Goal: Task Accomplishment & Management: Use online tool/utility

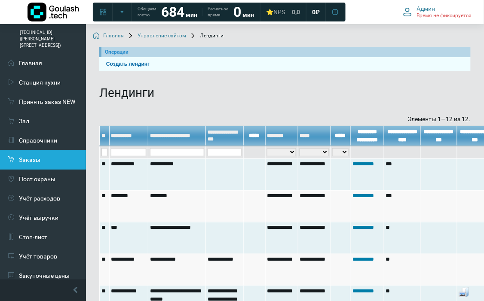
click at [32, 152] on link "Заказы" at bounding box center [43, 159] width 86 height 19
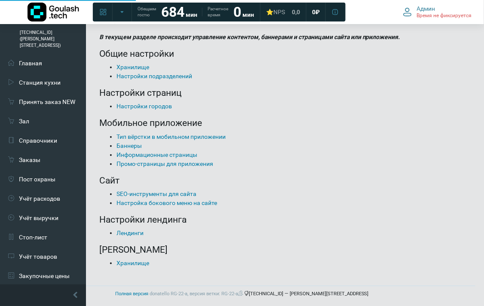
scroll to position [45, 0]
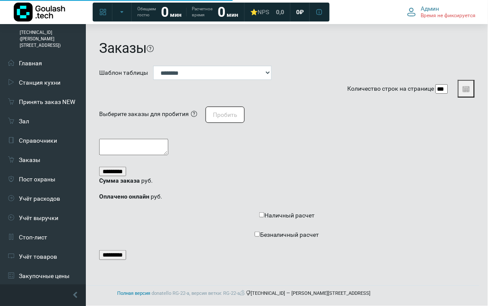
click at [54, 150] on link "Заказы" at bounding box center [43, 159] width 86 height 19
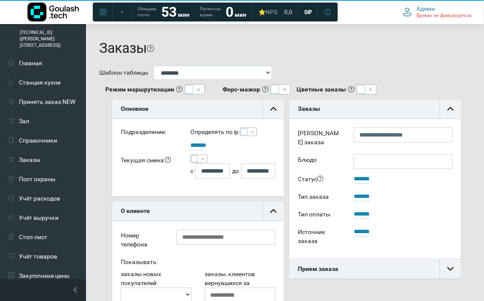
scroll to position [20, 172]
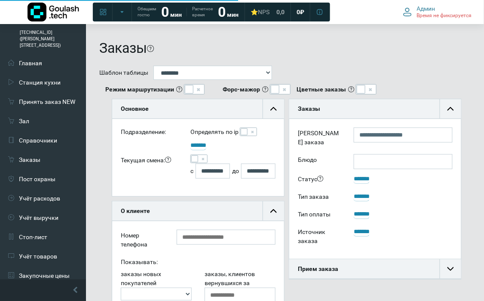
scroll to position [20, 172]
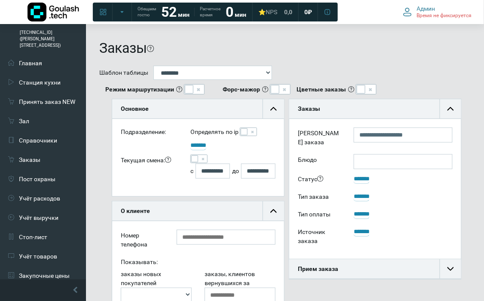
click at [196, 159] on span at bounding box center [194, 158] width 7 height 7
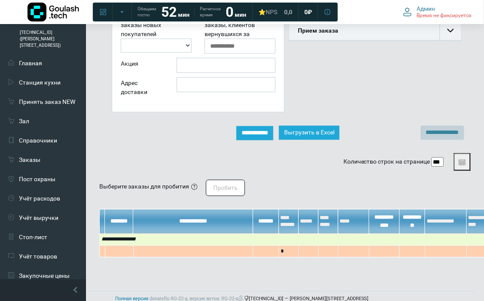
scroll to position [248, 0]
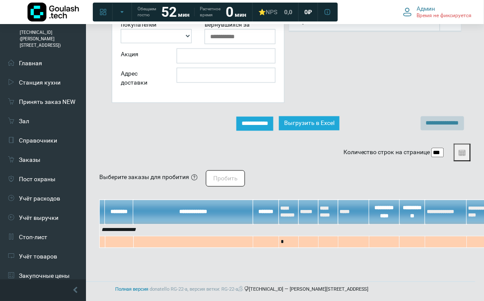
click at [273, 126] on input "**********" at bounding box center [254, 124] width 37 height 14
